Goal: Browse casually

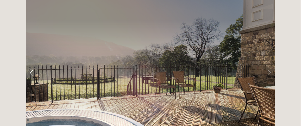
scroll to position [821, 0]
click at [268, 65] on link "Next Slide" at bounding box center [269, 73] width 11 height 16
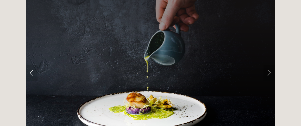
click at [270, 65] on link "Next Slide" at bounding box center [269, 73] width 11 height 16
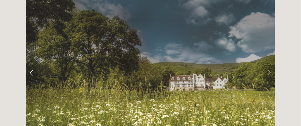
click at [271, 65] on link "Next Slide" at bounding box center [269, 73] width 11 height 16
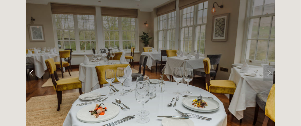
click at [270, 65] on link "Next Slide" at bounding box center [269, 73] width 11 height 16
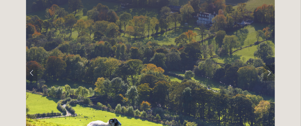
click at [268, 65] on link "Next Slide" at bounding box center [269, 73] width 11 height 16
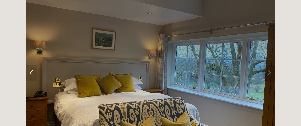
click at [268, 65] on link "Next Slide" at bounding box center [269, 73] width 11 height 16
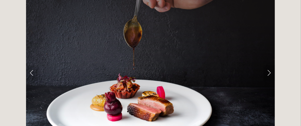
click at [273, 65] on link "Next Slide" at bounding box center [269, 73] width 11 height 16
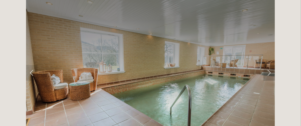
click at [272, 65] on link "Next Slide" at bounding box center [269, 73] width 11 height 16
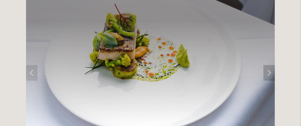
click at [271, 65] on link "Next Slide" at bounding box center [269, 73] width 11 height 16
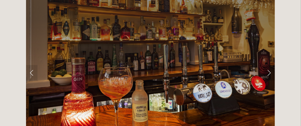
click at [268, 65] on link "Next Slide" at bounding box center [269, 73] width 11 height 16
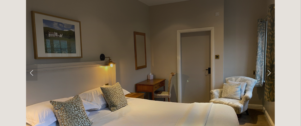
click at [269, 65] on link "Next Slide" at bounding box center [269, 73] width 11 height 16
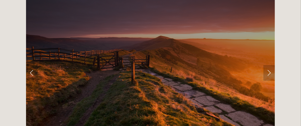
click at [268, 65] on link "Next Slide" at bounding box center [269, 73] width 11 height 16
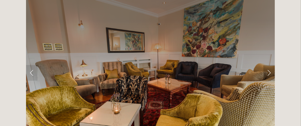
click at [267, 65] on link "Next Slide" at bounding box center [269, 73] width 11 height 16
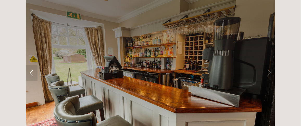
click at [269, 65] on link "Next Slide" at bounding box center [269, 73] width 11 height 16
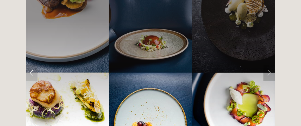
click at [272, 65] on link "Next Slide" at bounding box center [269, 73] width 11 height 16
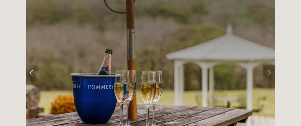
click at [267, 65] on link "Next Slide" at bounding box center [269, 73] width 11 height 16
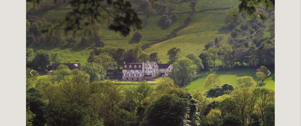
click at [270, 65] on link "Next Slide" at bounding box center [269, 73] width 11 height 16
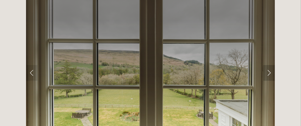
click at [269, 65] on link "Next Slide" at bounding box center [269, 73] width 11 height 16
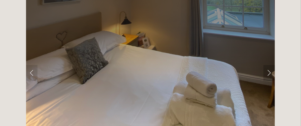
click at [270, 65] on link "Next Slide" at bounding box center [269, 73] width 11 height 16
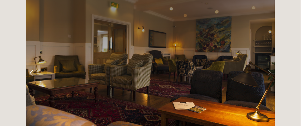
click at [270, 65] on link "Next Slide" at bounding box center [269, 73] width 11 height 16
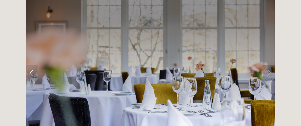
click at [272, 65] on link "Next Slide" at bounding box center [269, 73] width 11 height 16
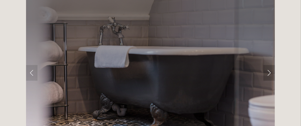
click at [271, 65] on link "Next Slide" at bounding box center [269, 73] width 11 height 16
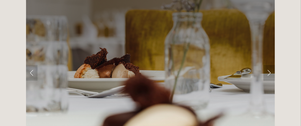
click at [271, 65] on link "Next Slide" at bounding box center [269, 73] width 11 height 16
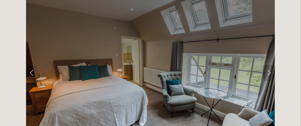
click at [272, 65] on link "Next Slide" at bounding box center [269, 73] width 11 height 16
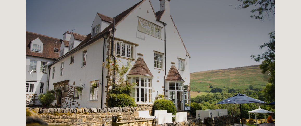
click at [268, 65] on link "Next Slide" at bounding box center [269, 73] width 11 height 16
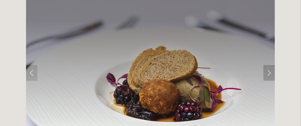
click at [270, 65] on link "Next Slide" at bounding box center [269, 73] width 11 height 16
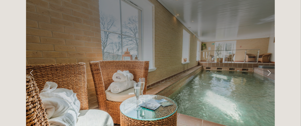
click at [272, 65] on link "Next Slide" at bounding box center [269, 73] width 11 height 16
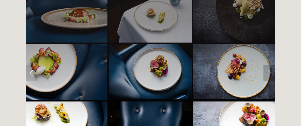
click at [269, 65] on link "Next Slide" at bounding box center [269, 73] width 11 height 16
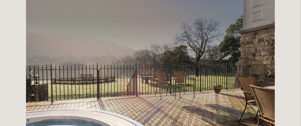
click at [268, 65] on link "Next Slide" at bounding box center [269, 73] width 11 height 16
